Goal: Navigation & Orientation: Find specific page/section

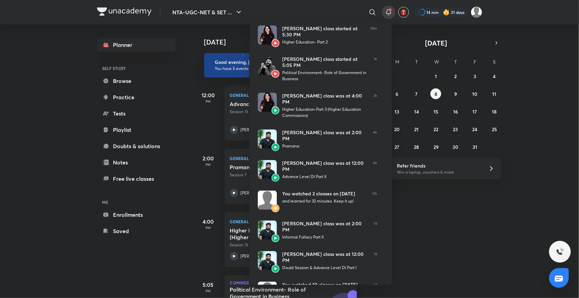
click at [183, 118] on div at bounding box center [289, 149] width 579 height 298
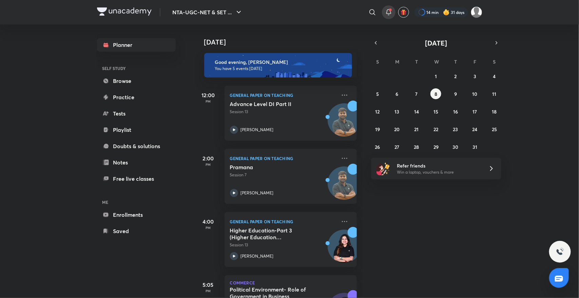
click at [390, 11] on span at bounding box center [390, 9] width 3 height 3
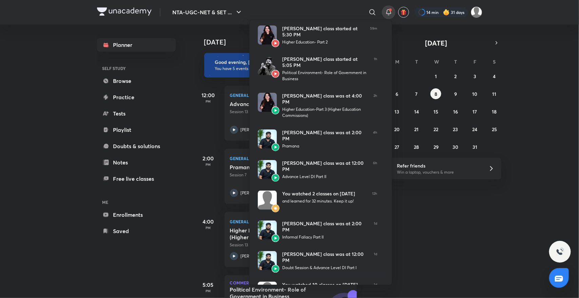
click at [187, 92] on div at bounding box center [289, 149] width 579 height 298
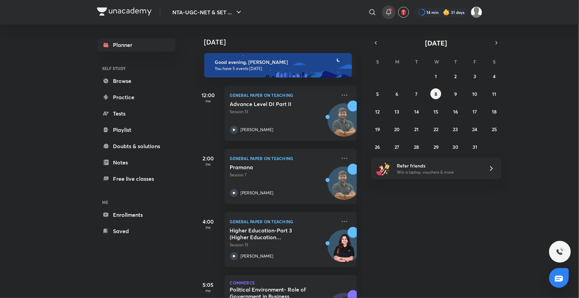
click at [386, 18] on div at bounding box center [389, 12] width 14 height 14
click at [387, 14] on icon at bounding box center [389, 12] width 8 height 8
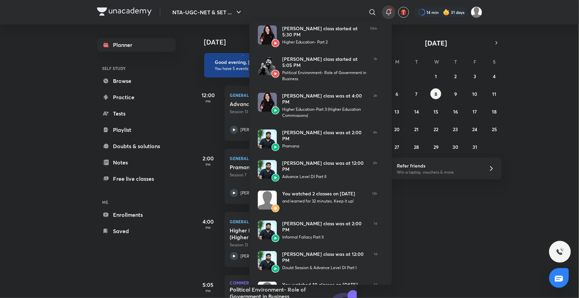
click at [190, 61] on div at bounding box center [289, 149] width 579 height 298
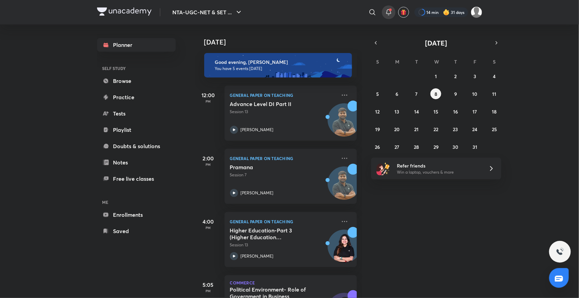
click at [386, 9] on icon at bounding box center [389, 12] width 8 height 8
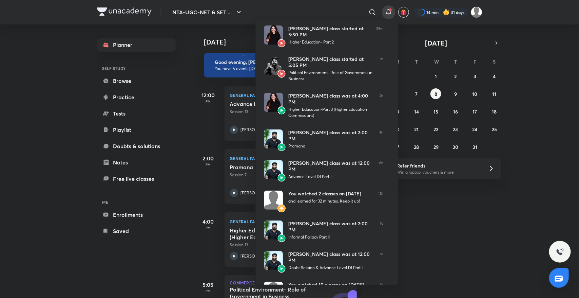
click at [427, 241] on div at bounding box center [289, 149] width 579 height 298
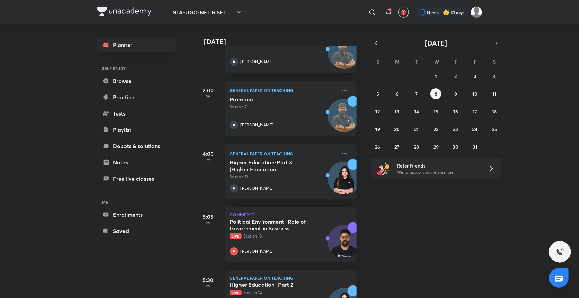
scroll to position [107, 0]
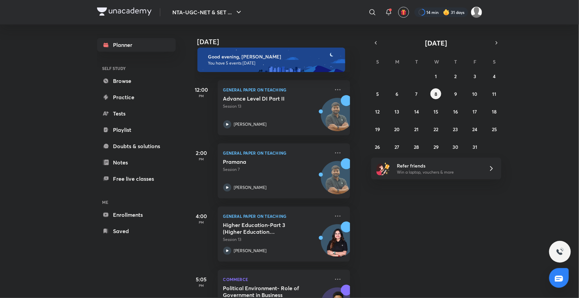
scroll to position [0, 7]
